Goal: Check status: Check status

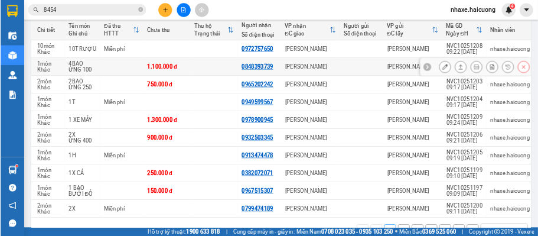
scroll to position [0, 18]
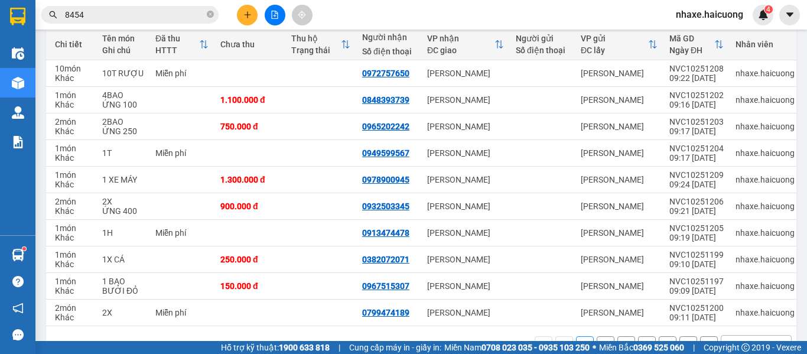
click at [142, 5] on div "Kết quả tìm kiếm ( 2 ) Bộ lọc Mã ĐH Trạng thái Món hàng Thu hộ Tổng cước Chưa c…" at bounding box center [115, 15] width 230 height 21
click at [143, 10] on input "8454" at bounding box center [134, 14] width 139 height 13
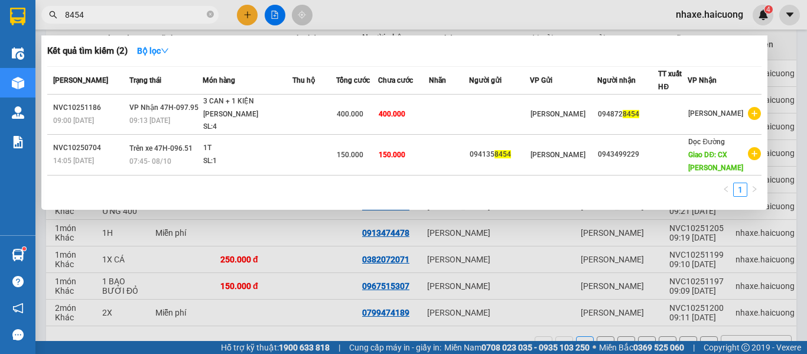
click at [417, 11] on div at bounding box center [403, 177] width 807 height 354
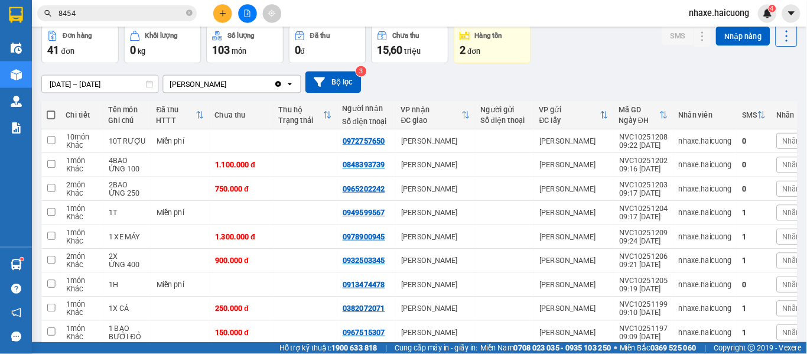
scroll to position [54, 0]
